Goal: Complete application form

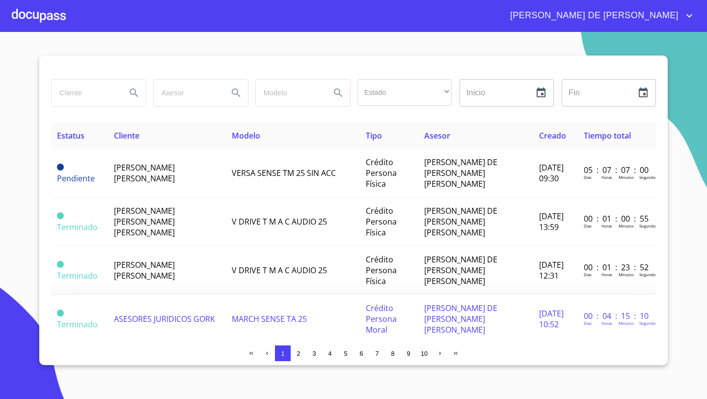
click at [136, 303] on td "ASESORES JURIDICOS GORK" at bounding box center [167, 319] width 118 height 49
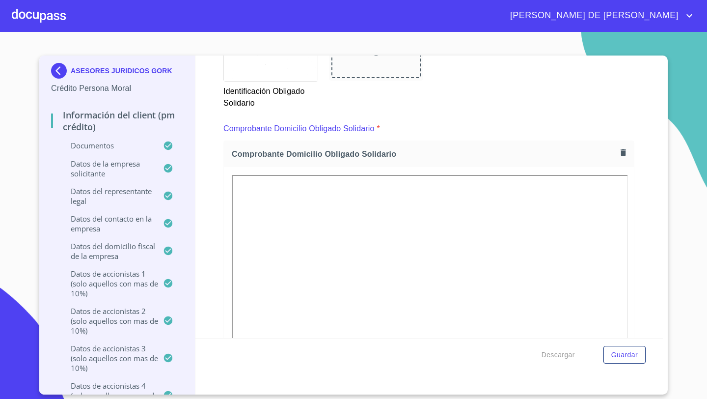
scroll to position [4024, 0]
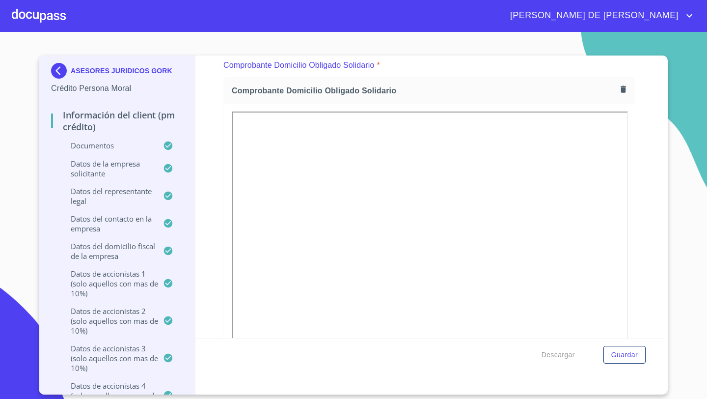
click at [624, 88] on icon "button" at bounding box center [623, 88] width 5 height 7
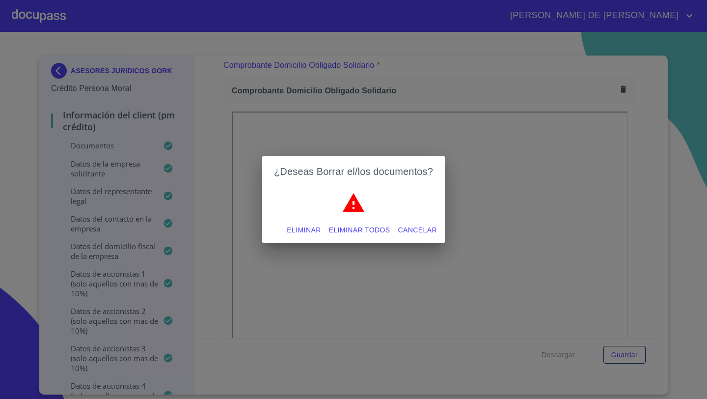
click at [317, 229] on span "Eliminar" at bounding box center [304, 230] width 34 height 12
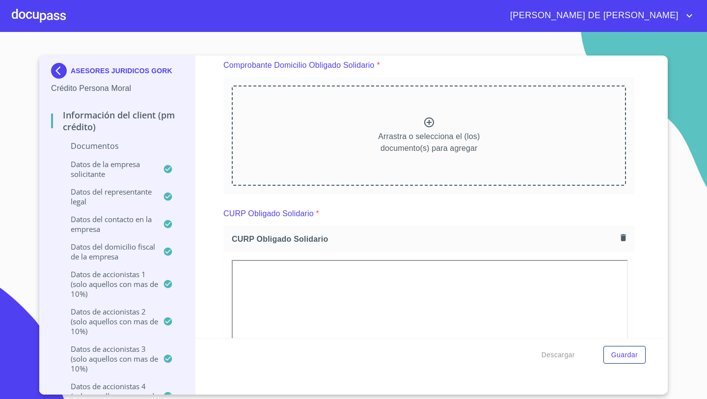
click at [411, 120] on div "Arrastra o selecciona el (los) documento(s) para agregar" at bounding box center [429, 135] width 394 height 100
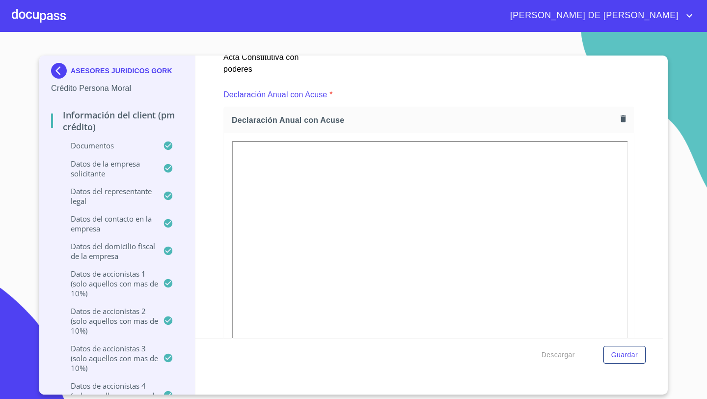
scroll to position [3099, 0]
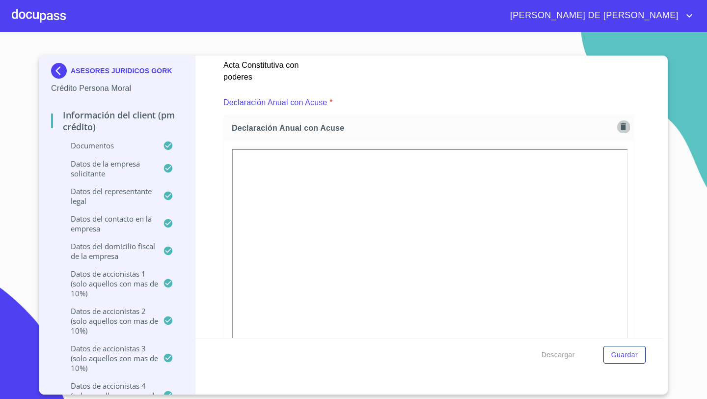
click at [623, 126] on icon "button" at bounding box center [623, 126] width 5 height 7
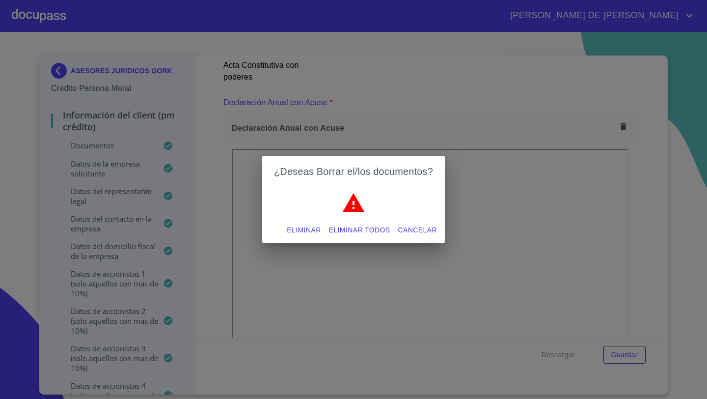
click at [306, 227] on span "Eliminar" at bounding box center [304, 230] width 34 height 12
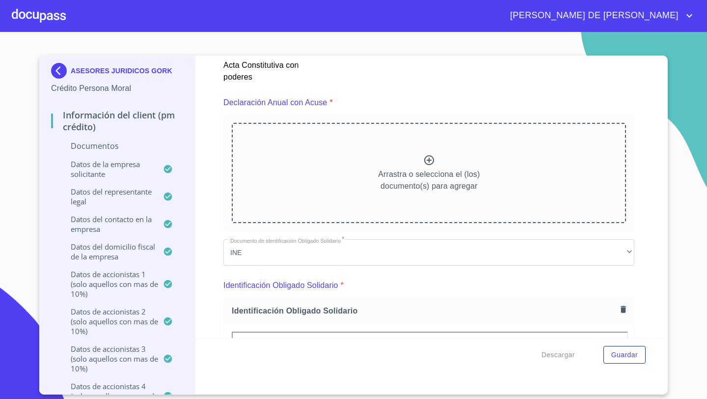
click at [433, 166] on div at bounding box center [429, 161] width 12 height 14
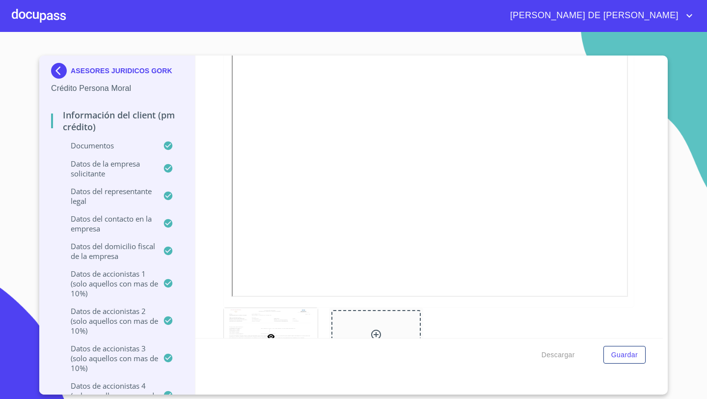
scroll to position [3244, 0]
click at [367, 302] on div at bounding box center [376, 307] width 89 height 52
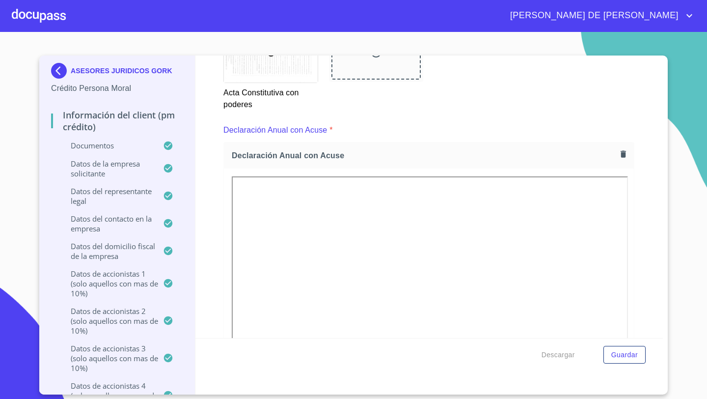
scroll to position [3069, 0]
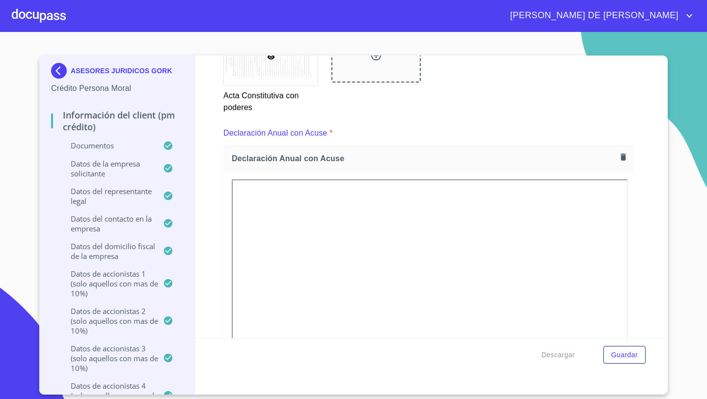
click at [622, 160] on button "button" at bounding box center [623, 156] width 13 height 13
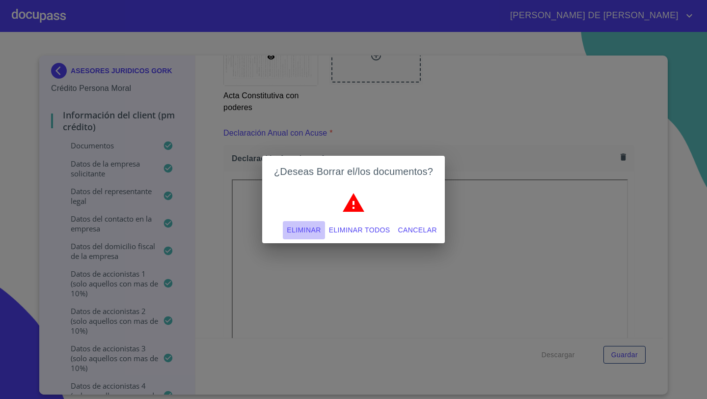
click at [312, 227] on span "Eliminar" at bounding box center [304, 230] width 34 height 12
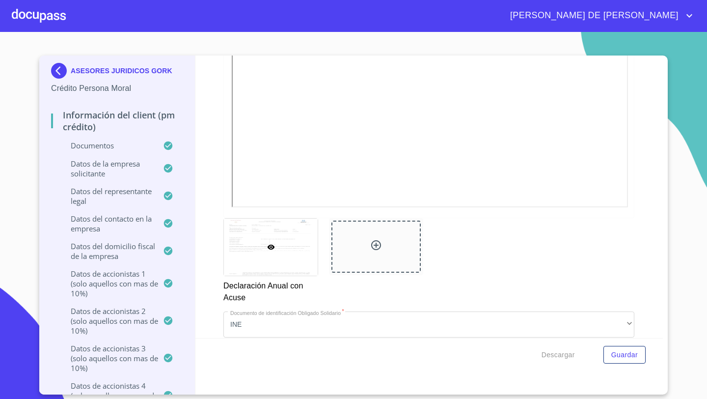
scroll to position [3458, 0]
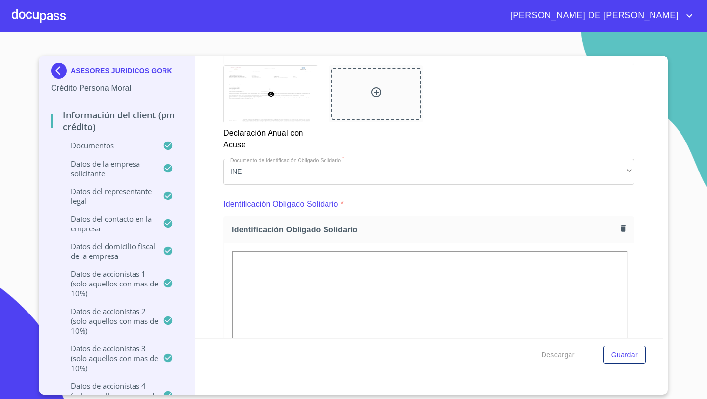
click at [365, 90] on div at bounding box center [376, 94] width 89 height 52
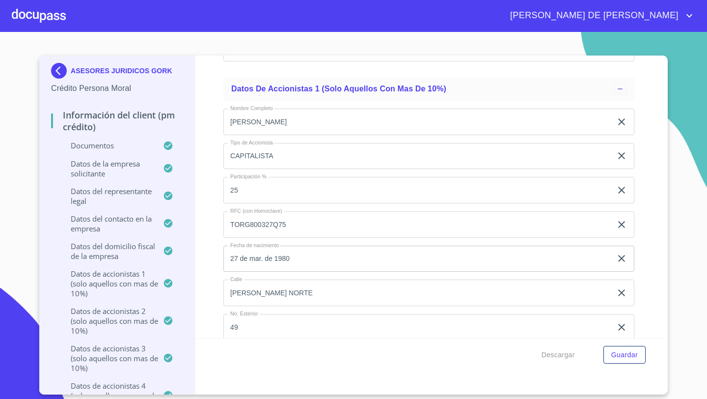
scroll to position [7810, 0]
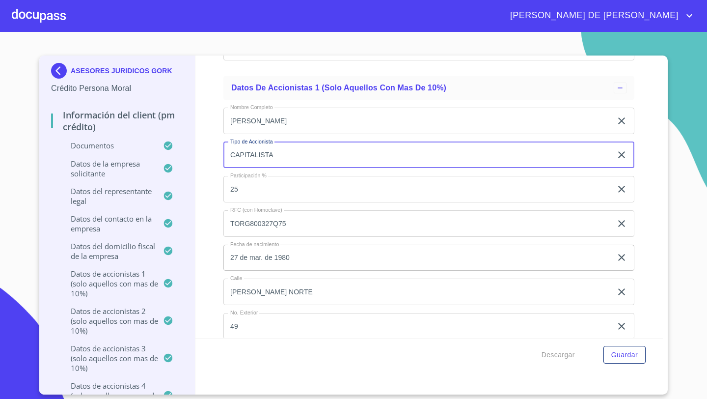
click at [293, 150] on input "CAPITALISTA" at bounding box center [418, 155] width 389 height 27
type input "PFAE"
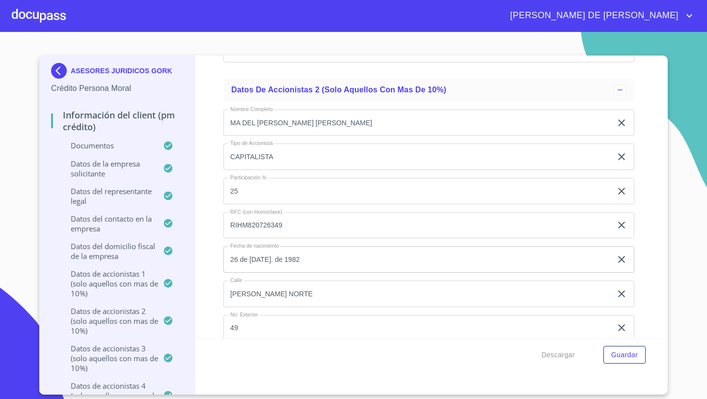
scroll to position [8343, 0]
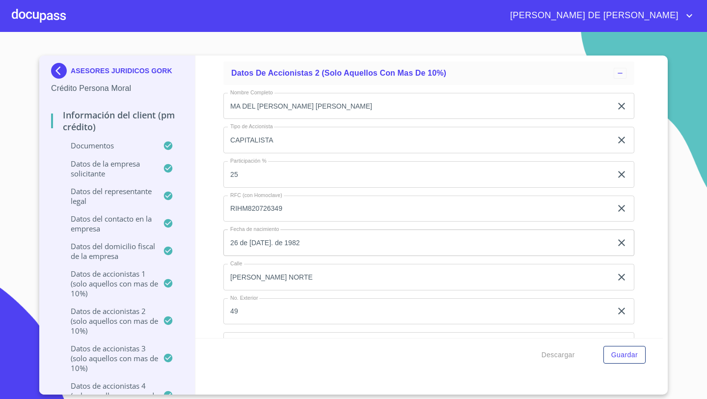
click at [283, 136] on input "CAPITALISTA" at bounding box center [418, 140] width 389 height 27
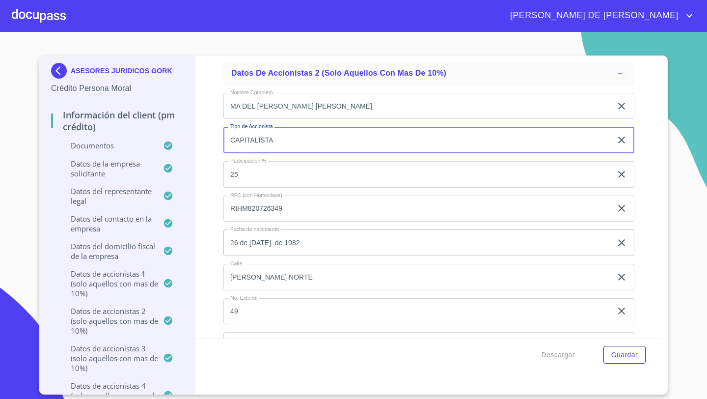
click at [283, 136] on input "CAPITALISTA" at bounding box center [418, 140] width 389 height 27
type input "PFAE"
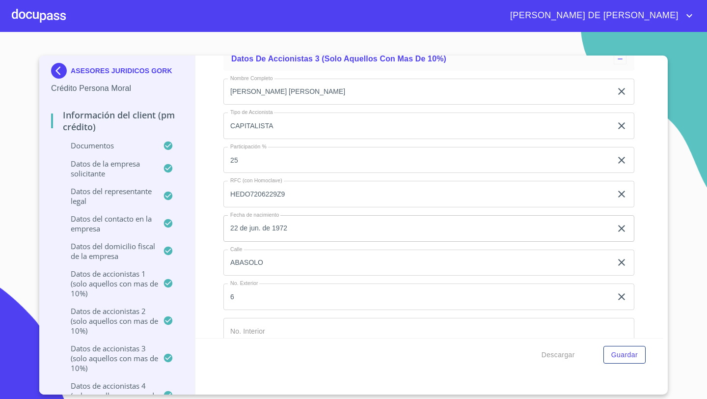
scroll to position [8879, 0]
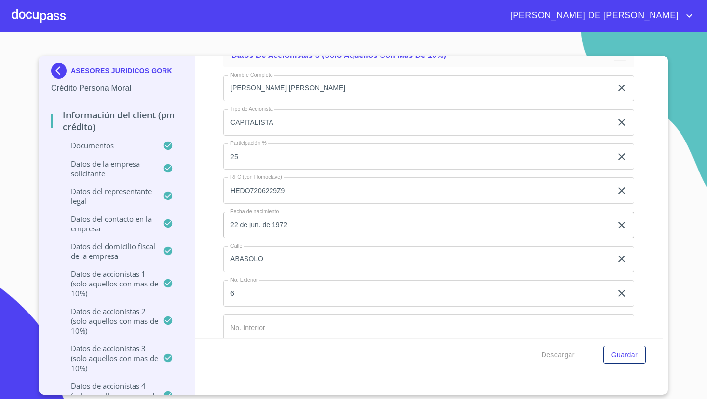
click at [278, 117] on input "CAPITALISTA" at bounding box center [418, 122] width 389 height 27
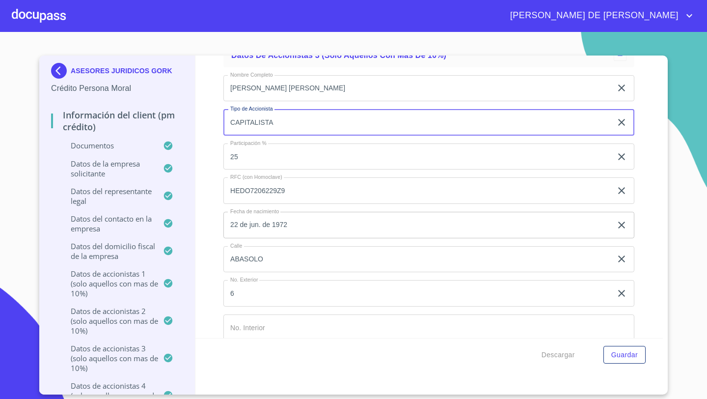
click at [278, 117] on input "CAPITALISTA" at bounding box center [418, 122] width 389 height 27
type input "PFAE"
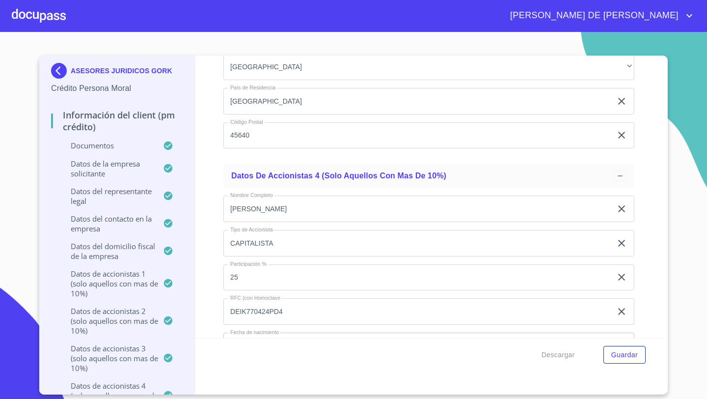
scroll to position [9280, 0]
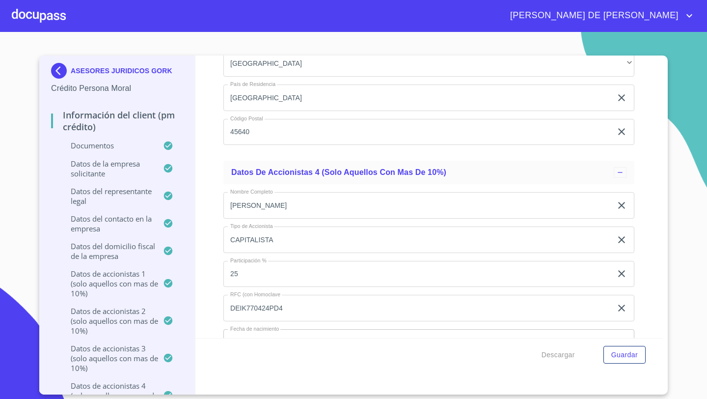
click at [270, 237] on input "CAPITALISTA" at bounding box center [418, 239] width 389 height 27
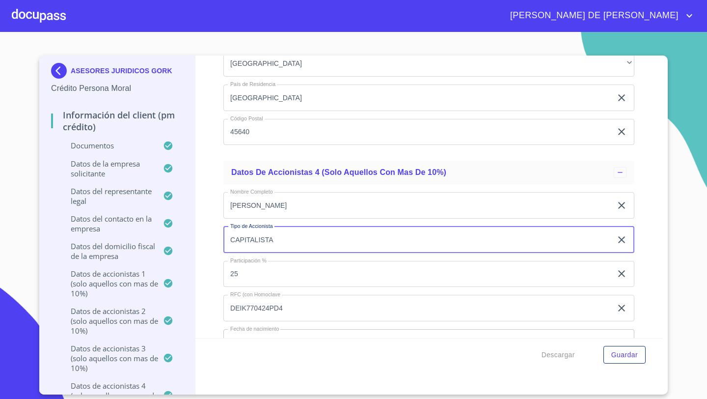
click at [270, 237] on input "CAPITALISTA" at bounding box center [418, 239] width 389 height 27
type input "PFAE"
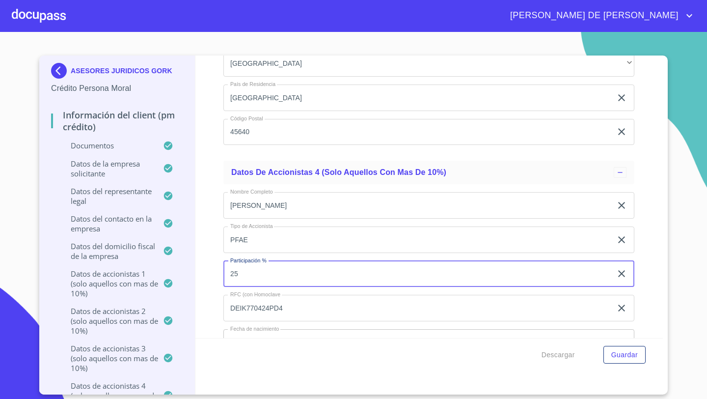
click at [210, 273] on div "Información del Client (PM crédito) Documentos Documento de identificación repr…" at bounding box center [430, 197] width 468 height 282
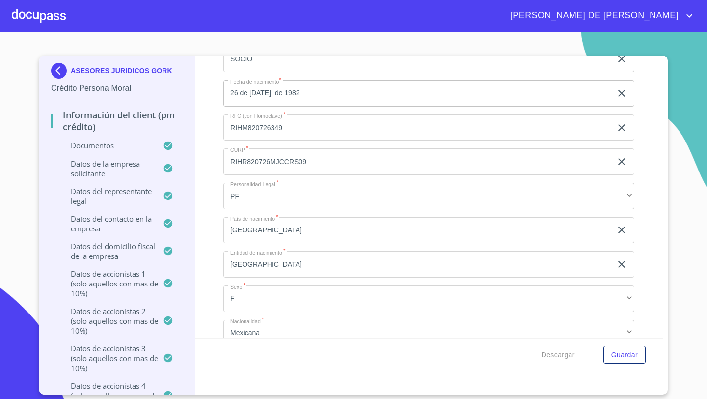
scroll to position [10116, 0]
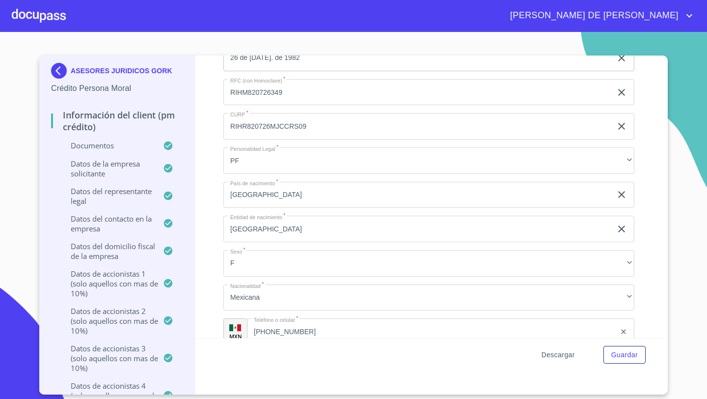
click at [557, 356] on span "Descargar" at bounding box center [558, 355] width 33 height 12
click at [627, 349] on span "Guardar" at bounding box center [625, 355] width 27 height 12
